Goal: Register for event/course

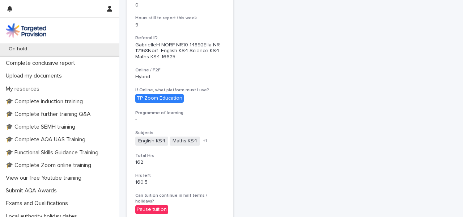
scroll to position [214, 0]
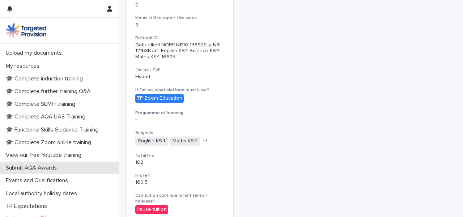
click at [58, 168] on p "Submit AQA Awards" at bounding box center [33, 167] width 60 height 7
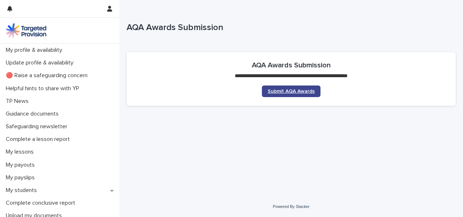
click at [288, 90] on span "Submit AQA Awards" at bounding box center [291, 91] width 47 height 5
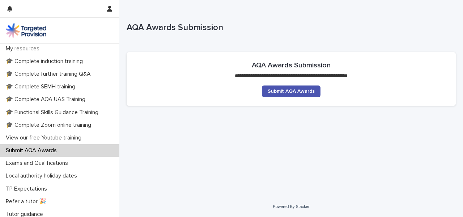
scroll to position [182, 0]
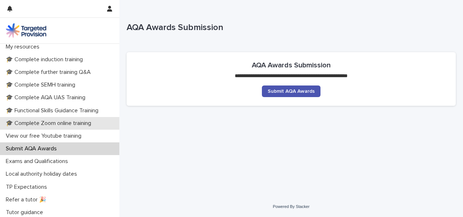
click at [51, 123] on p "🎓 Complete Zoom online training" at bounding box center [50, 123] width 94 height 7
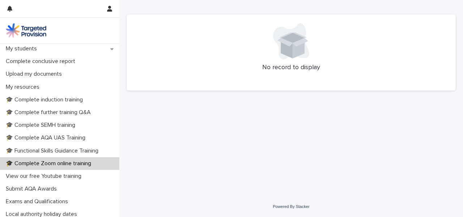
scroll to position [196, 0]
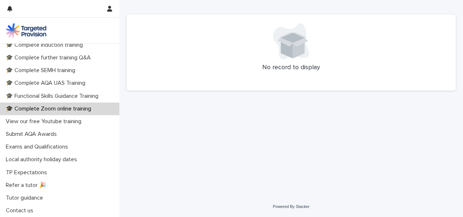
click at [61, 107] on p "🎓 Complete Zoom online training" at bounding box center [50, 108] width 94 height 7
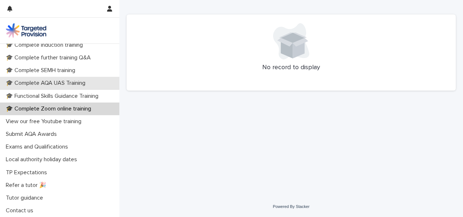
click at [67, 83] on p "🎓 Complete AQA UAS Training" at bounding box center [47, 83] width 88 height 7
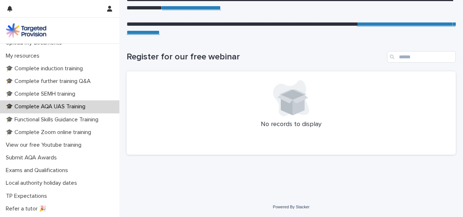
scroll to position [196, 0]
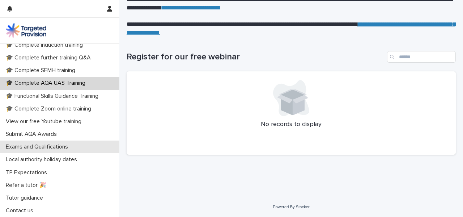
click at [60, 148] on p "Exams and Qualifications" at bounding box center [38, 146] width 71 height 7
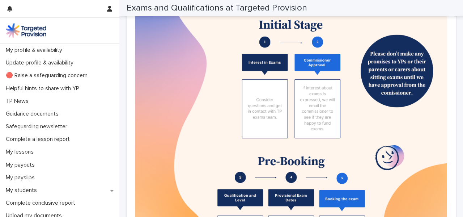
scroll to position [511, 0]
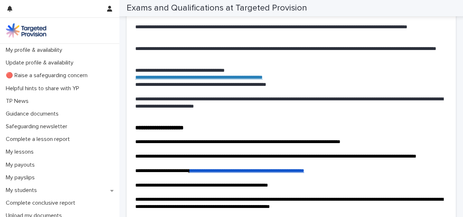
scroll to position [1407, 0]
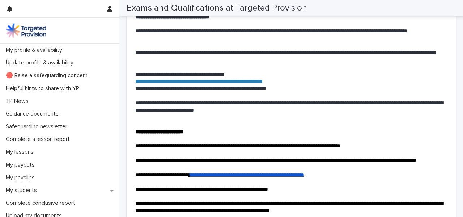
click at [261, 84] on link "**********" at bounding box center [198, 81] width 127 height 5
